Goal: Task Accomplishment & Management: Complete application form

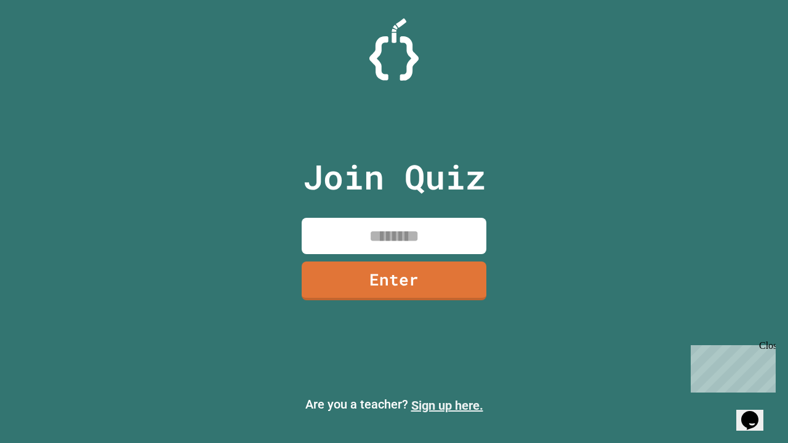
click at [447, 406] on link "Sign up here." at bounding box center [447, 405] width 72 height 15
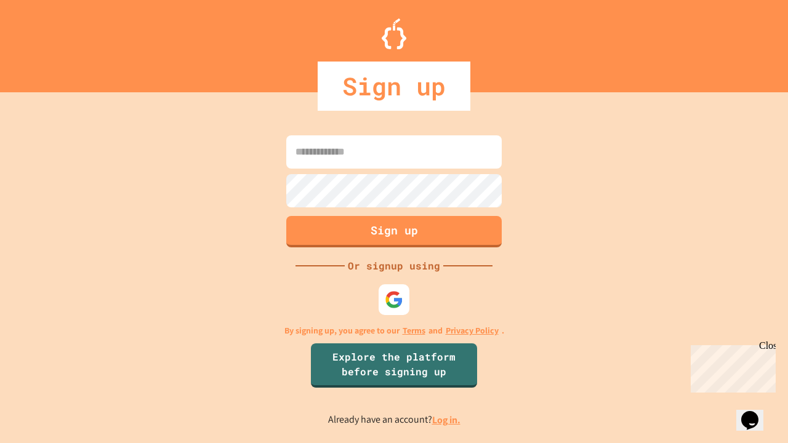
click at [447, 420] on link "Log in." at bounding box center [446, 420] width 28 height 13
